Goal: Find specific page/section: Find specific page/section

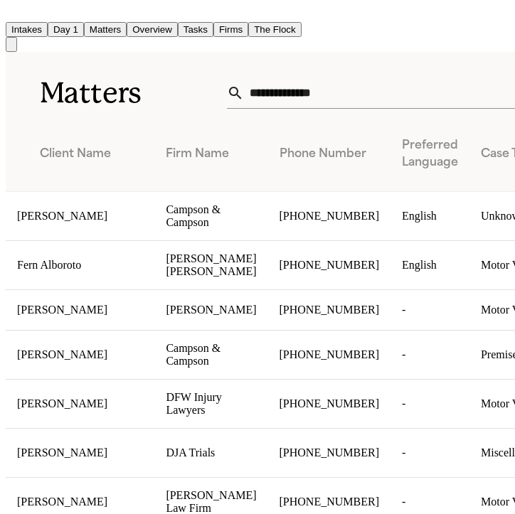
click at [248, 27] on button "Firms" at bounding box center [230, 29] width 35 height 15
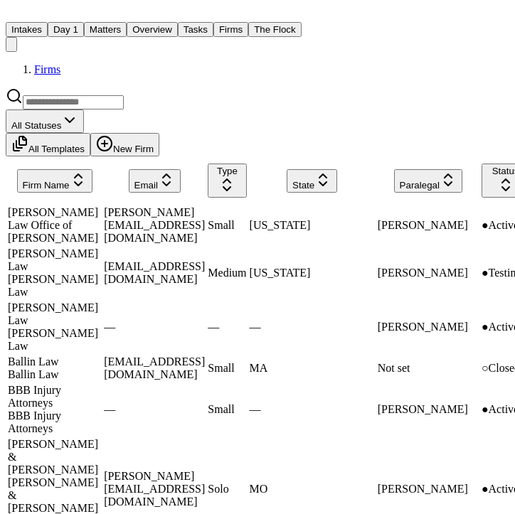
scroll to position [0, 160]
click at [492, 176] on span "Status" at bounding box center [505, 171] width 27 height 11
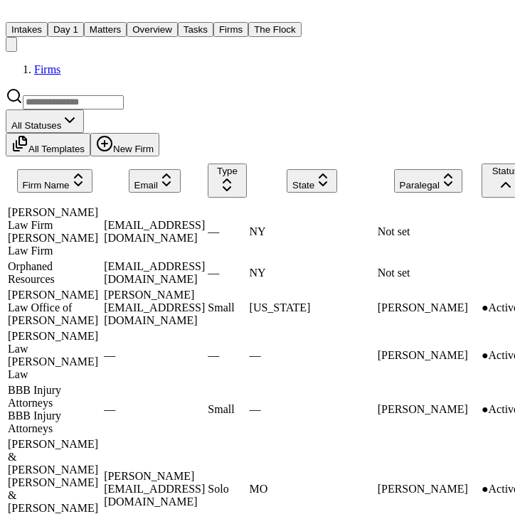
scroll to position [637, 0]
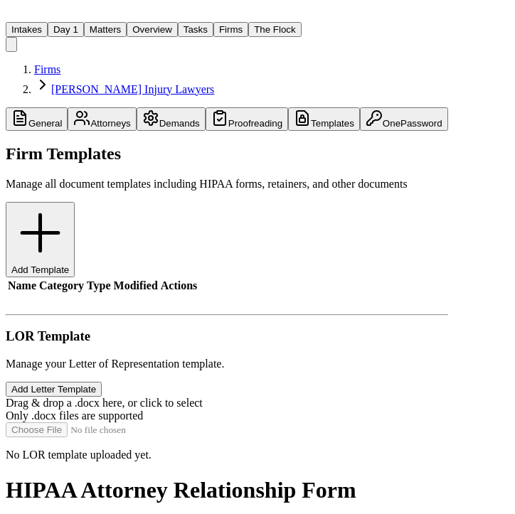
click at [360, 124] on button "Templates" at bounding box center [324, 118] width 72 height 23
